Goal: Find contact information: Find contact information

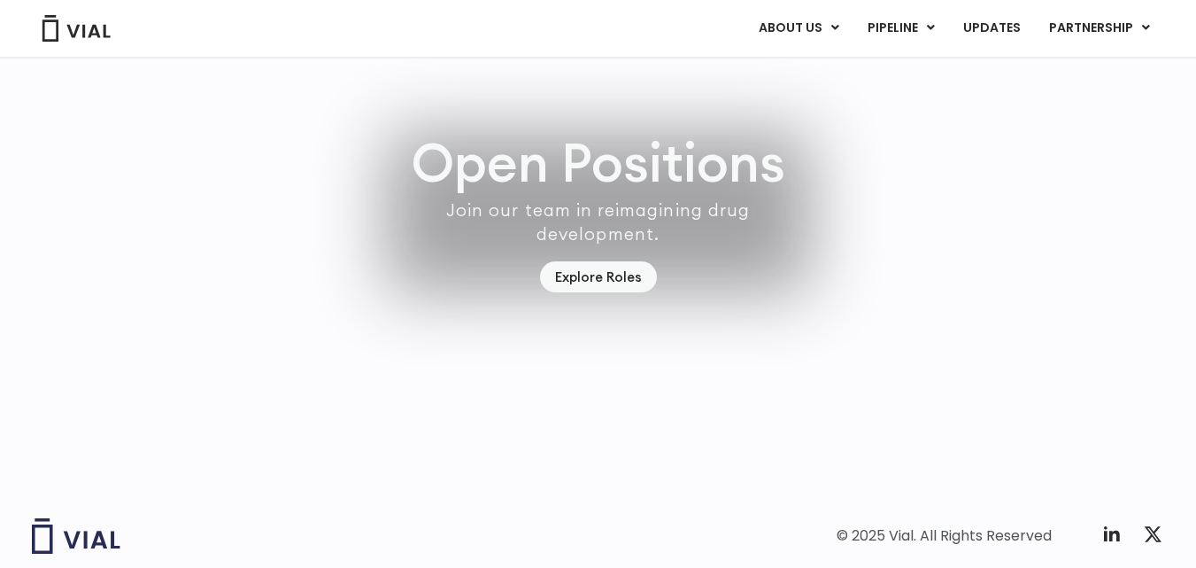
scroll to position [5180, 0]
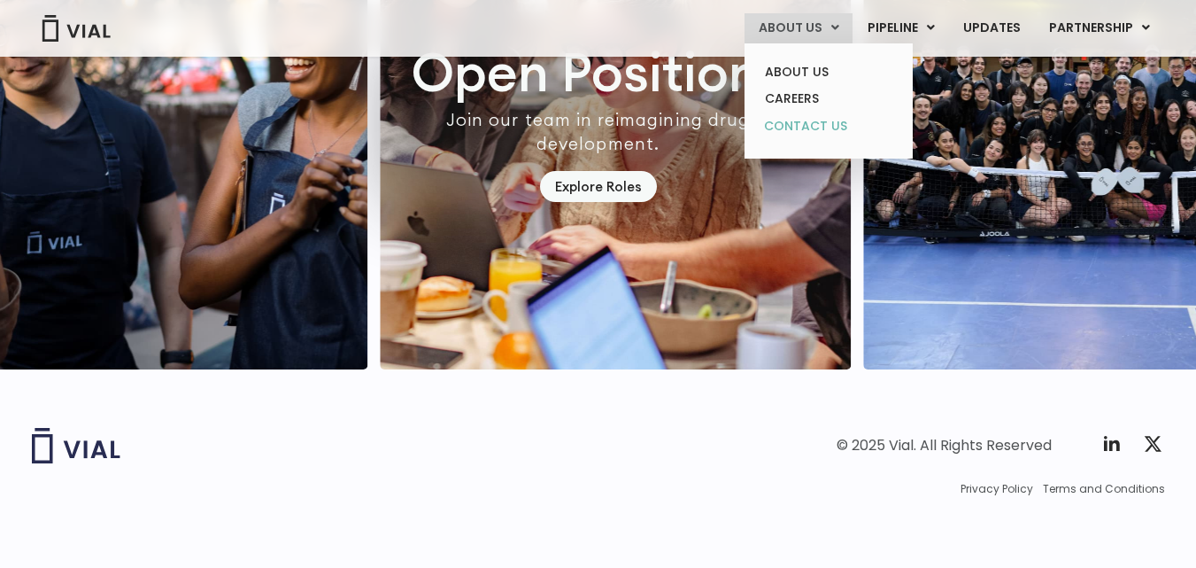
click at [809, 117] on link "CONTACT US" at bounding box center [828, 126] width 155 height 28
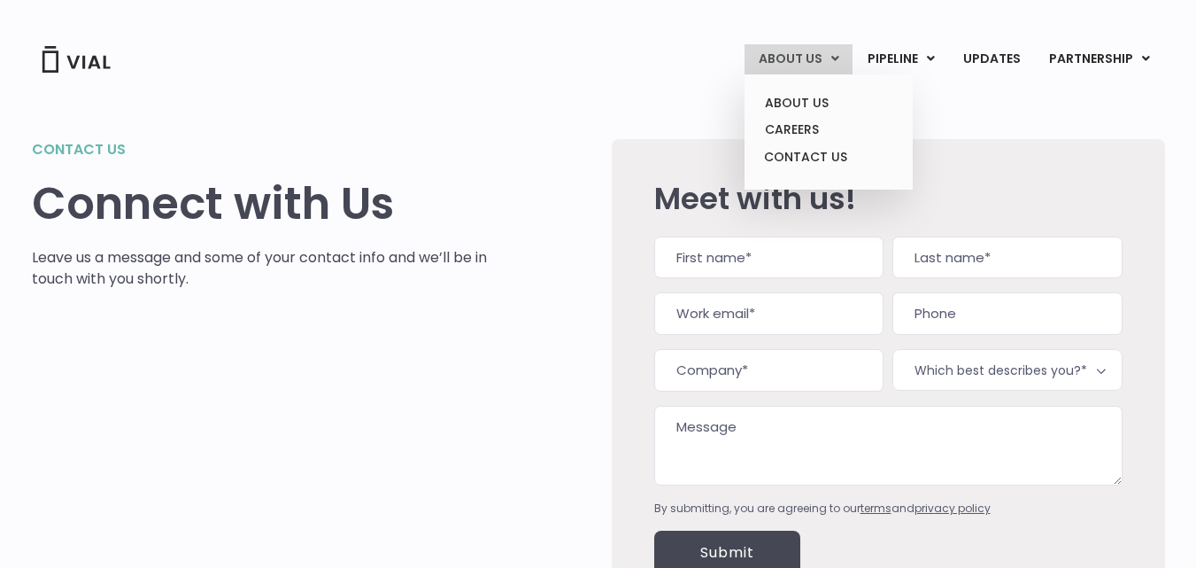
click at [792, 70] on link "ABOUT US" at bounding box center [799, 59] width 108 height 30
click at [786, 108] on link "ABOUT US" at bounding box center [828, 102] width 155 height 27
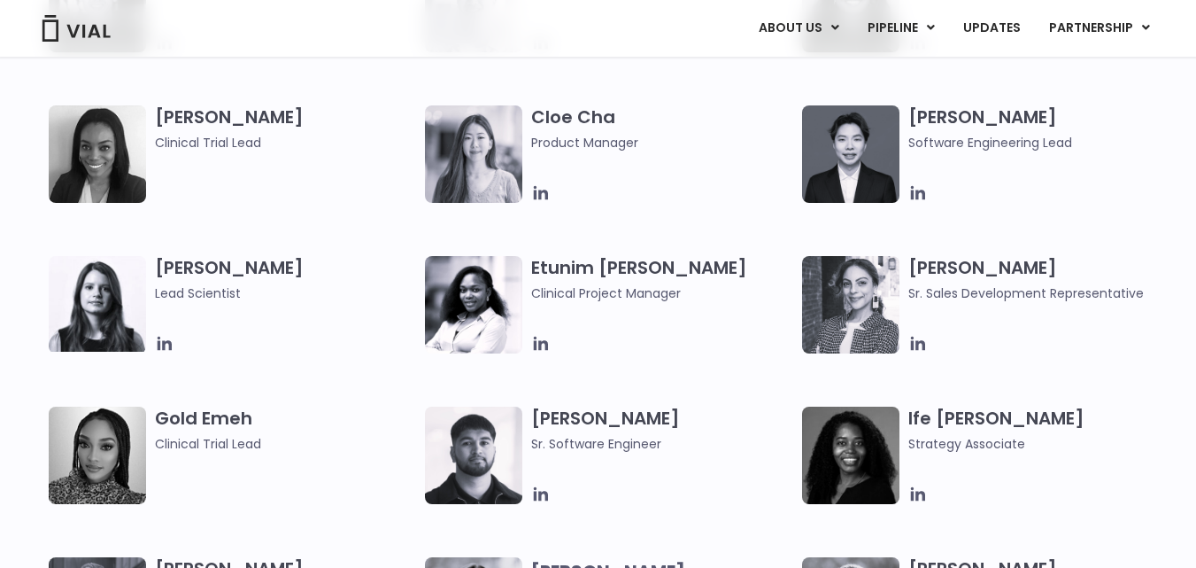
scroll to position [1530, 0]
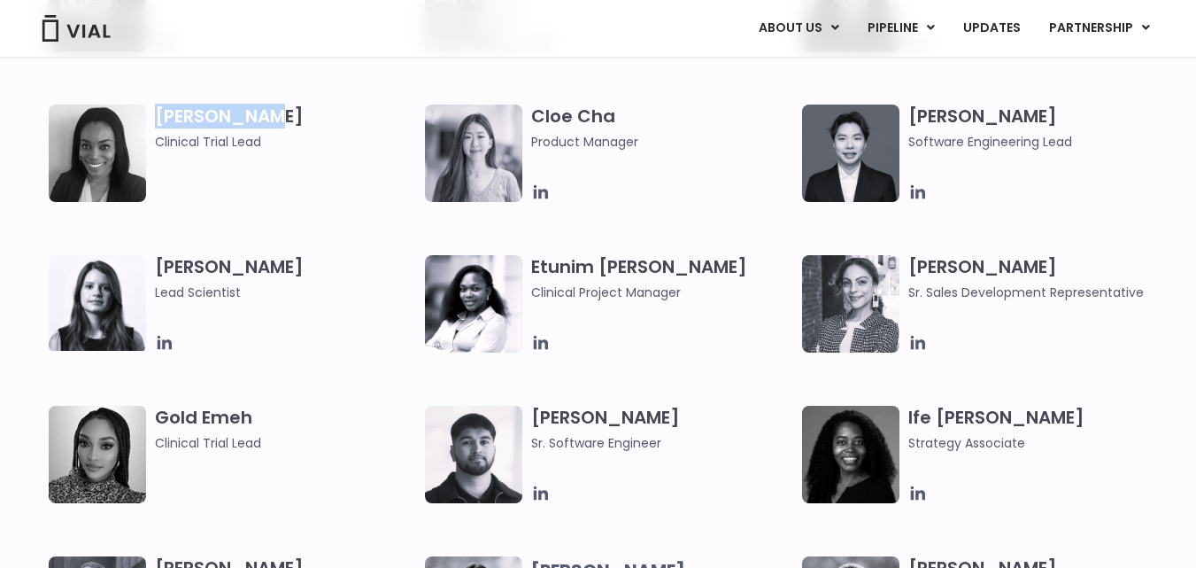
drag, startPoint x: 156, startPoint y: 116, endPoint x: 293, endPoint y: 119, distance: 137.3
click at [293, 119] on h3 "[PERSON_NAME] Clinical Trial Lead" at bounding box center [285, 127] width 261 height 47
copy h3 "[PERSON_NAME]"
drag, startPoint x: 156, startPoint y: 420, endPoint x: 253, endPoint y: 418, distance: 97.4
click at [253, 418] on h3 "Gold Emeh Clinical Trial Lead" at bounding box center [285, 429] width 261 height 47
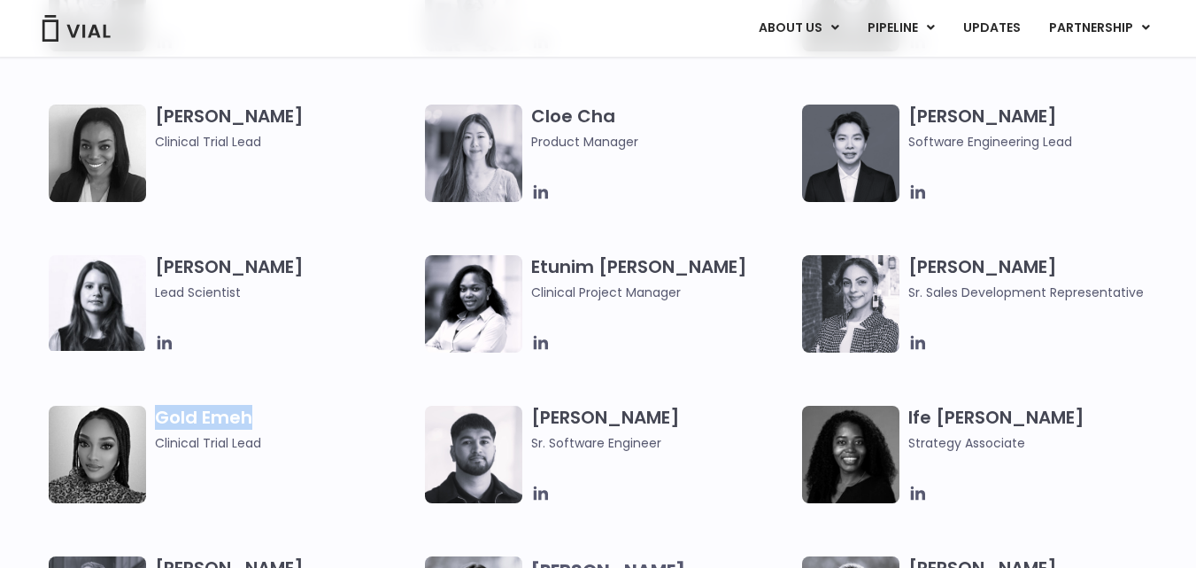
copy h3 "Gold Emeh"
click at [179, 115] on h3 "[PERSON_NAME] Clinical Trial Lead" at bounding box center [285, 127] width 261 height 47
click at [88, 143] on img at bounding box center [97, 152] width 97 height 97
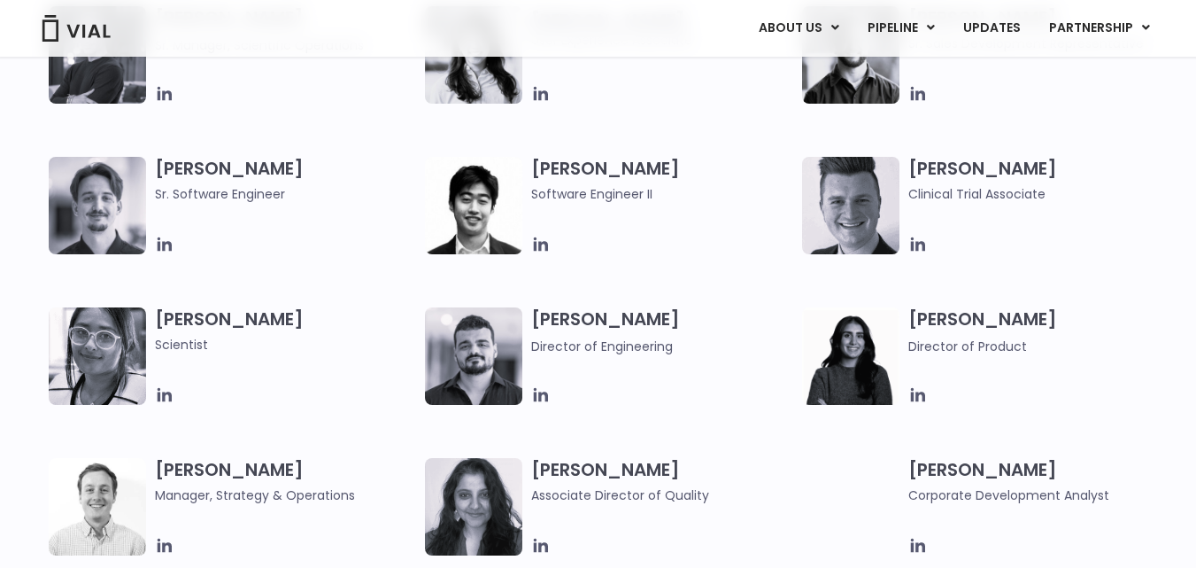
scroll to position [2073, 0]
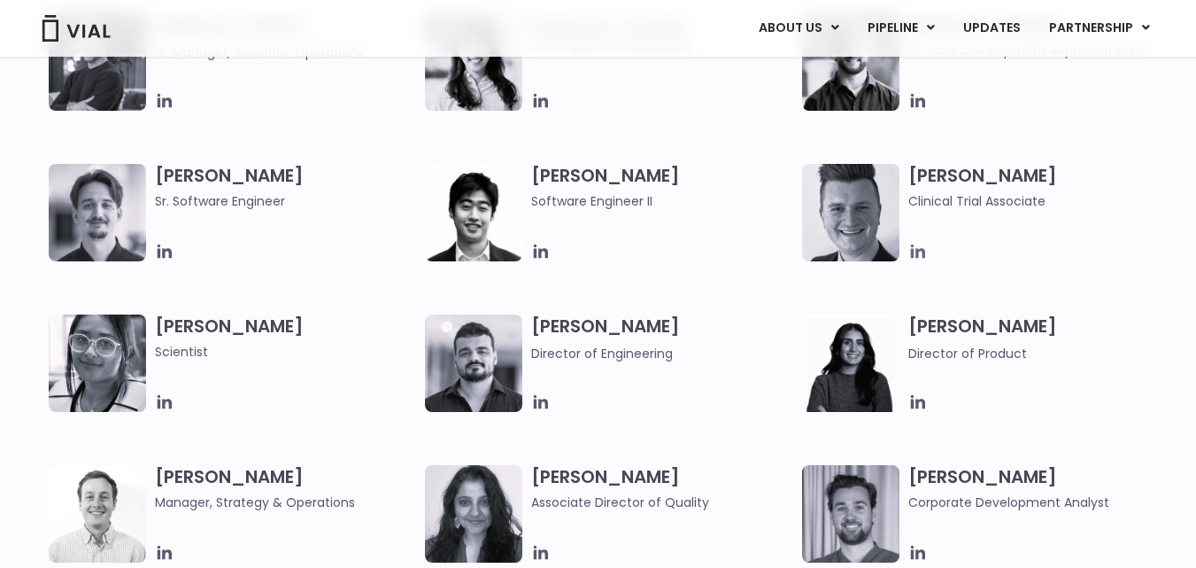
click at [925, 248] on icon at bounding box center [918, 251] width 19 height 19
click at [165, 405] on icon at bounding box center [165, 402] width 14 height 14
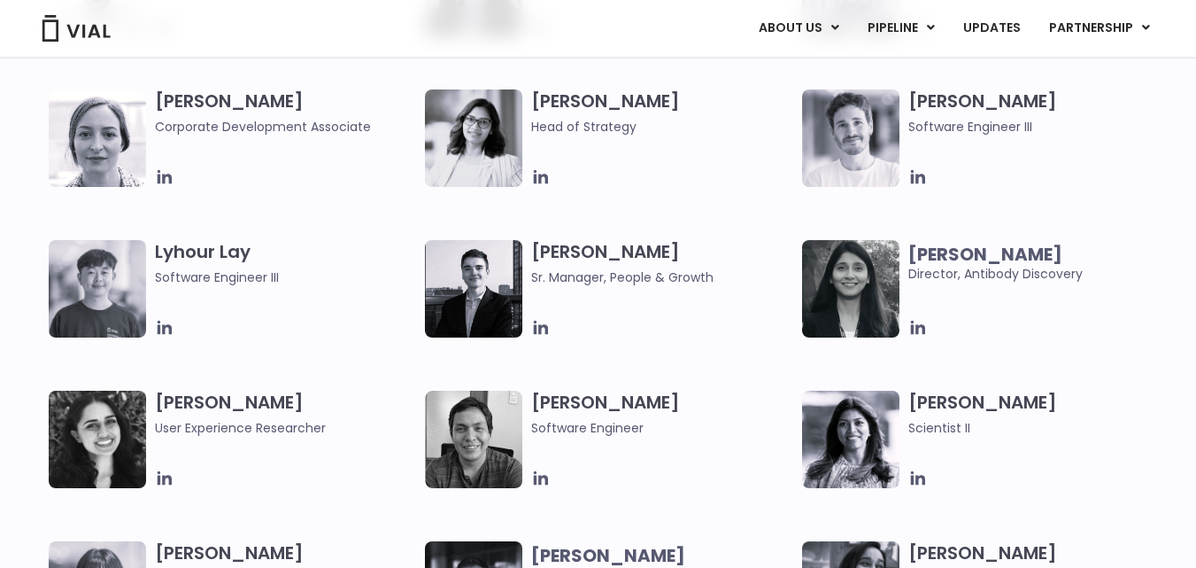
scroll to position [2601, 0]
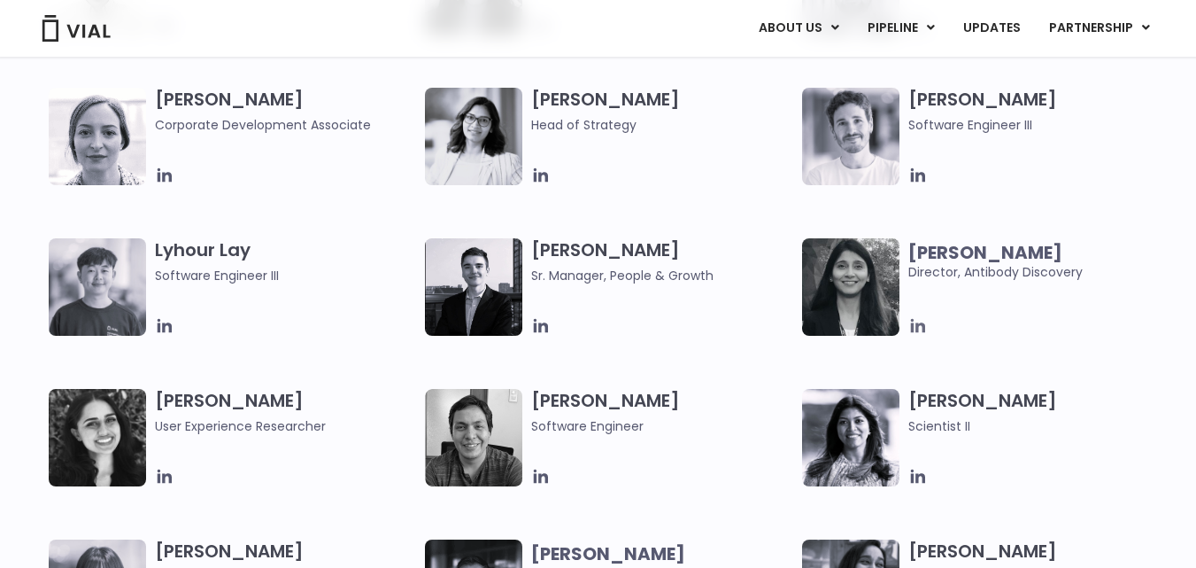
click at [915, 322] on icon at bounding box center [918, 325] width 19 height 19
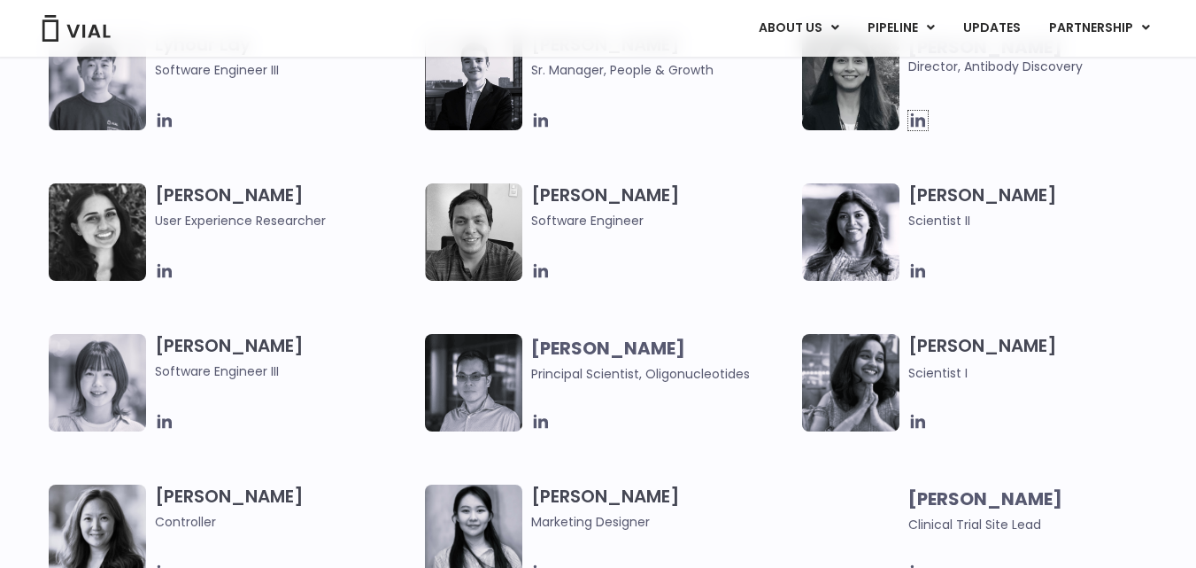
scroll to position [2807, 0]
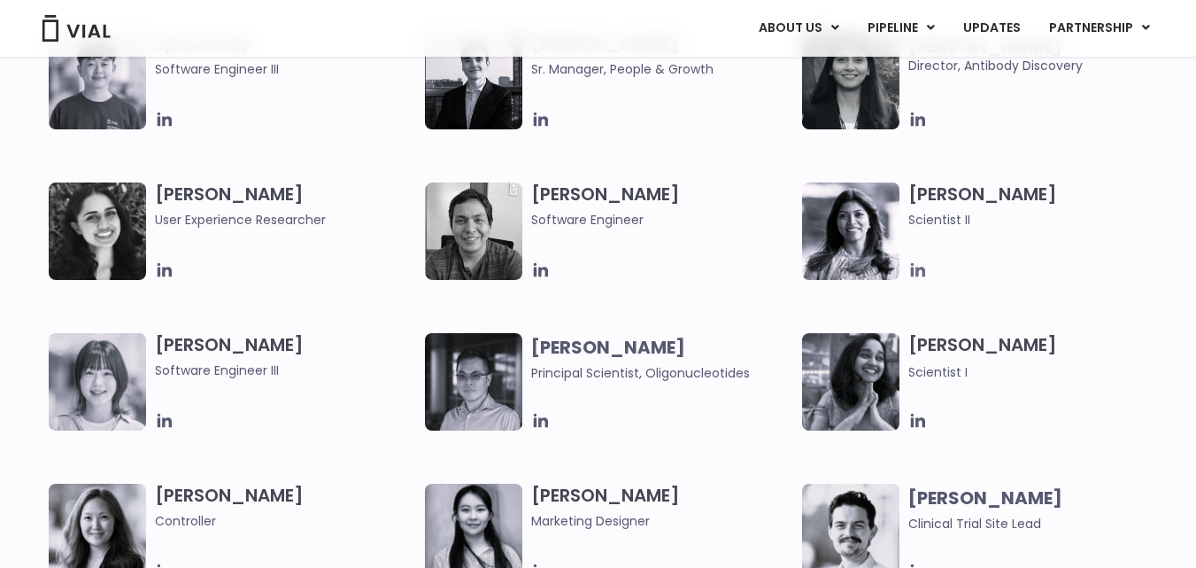
click at [919, 275] on icon at bounding box center [918, 269] width 19 height 19
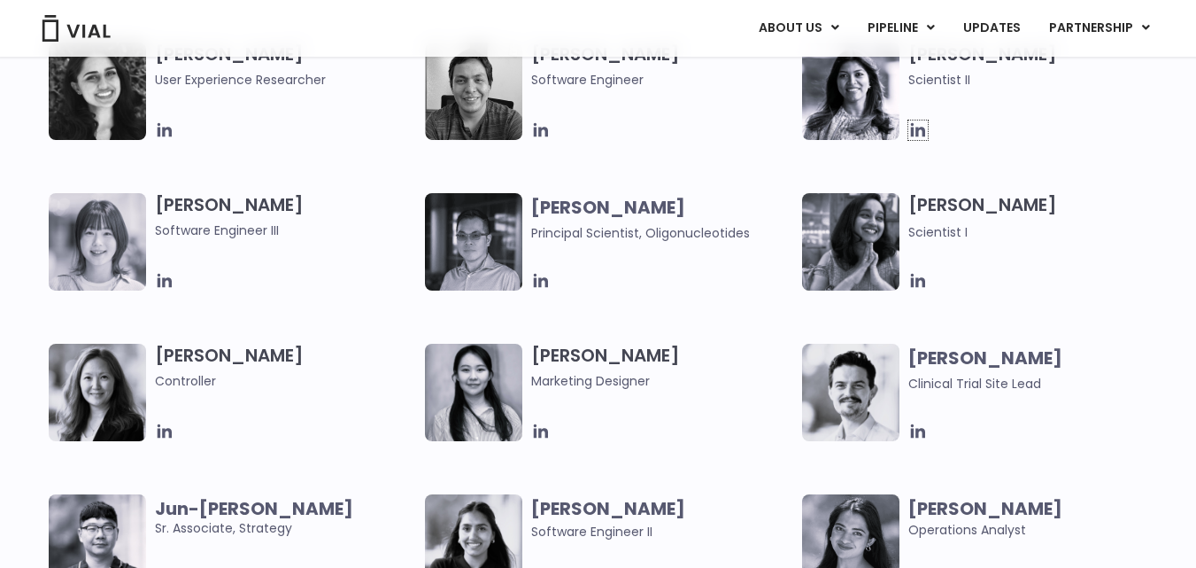
scroll to position [2946, 0]
click at [921, 275] on icon at bounding box center [918, 281] width 19 height 19
